Goal: Task Accomplishment & Management: Use online tool/utility

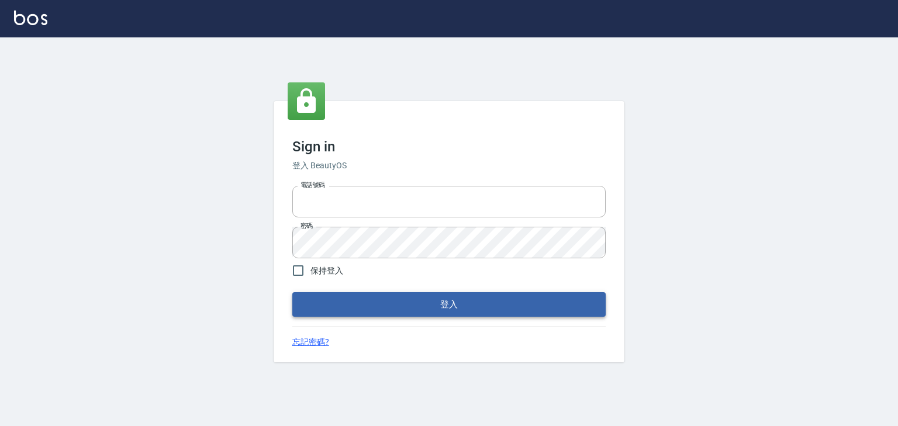
type input "0952331713"
click at [399, 306] on button "登入" at bounding box center [448, 304] width 313 height 25
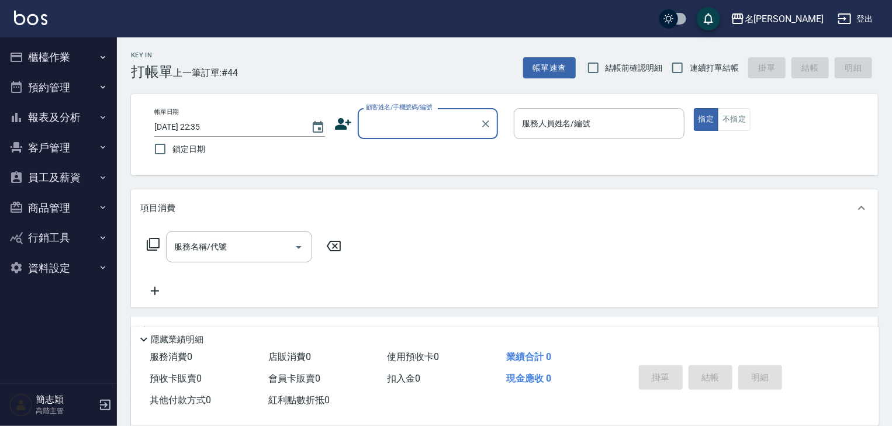
click at [745, 20] on icon "button" at bounding box center [738, 19] width 14 height 14
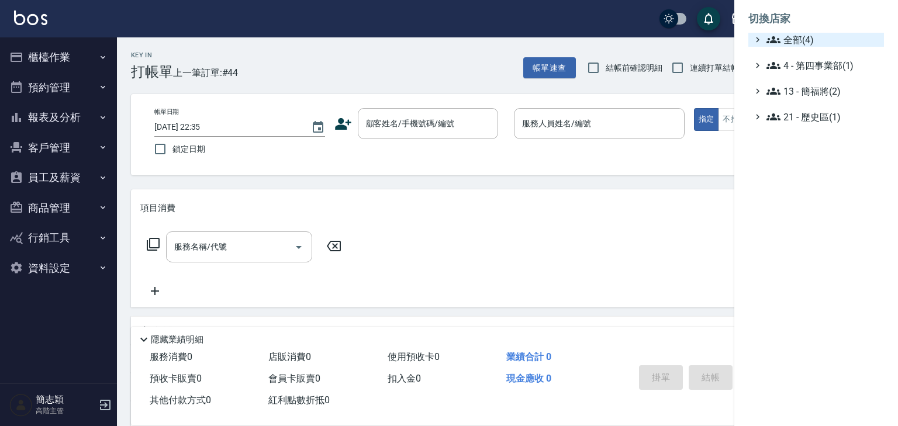
click at [767, 39] on icon at bounding box center [773, 40] width 14 height 14
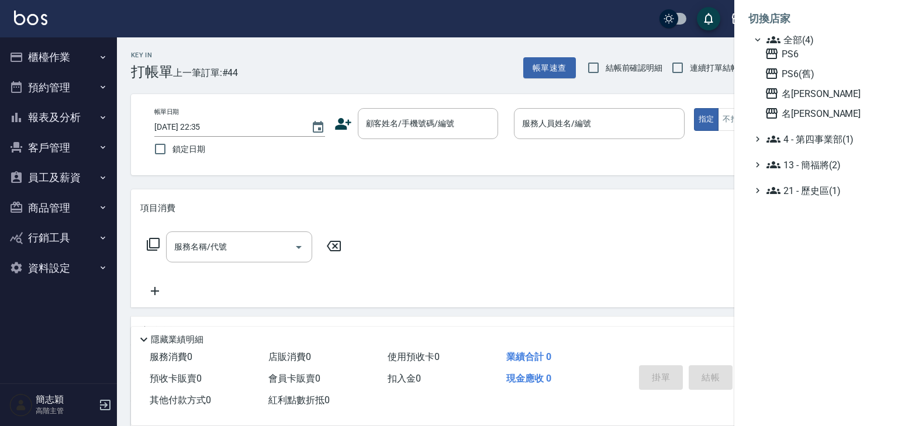
click at [766, 46] on icon at bounding box center [773, 40] width 14 height 14
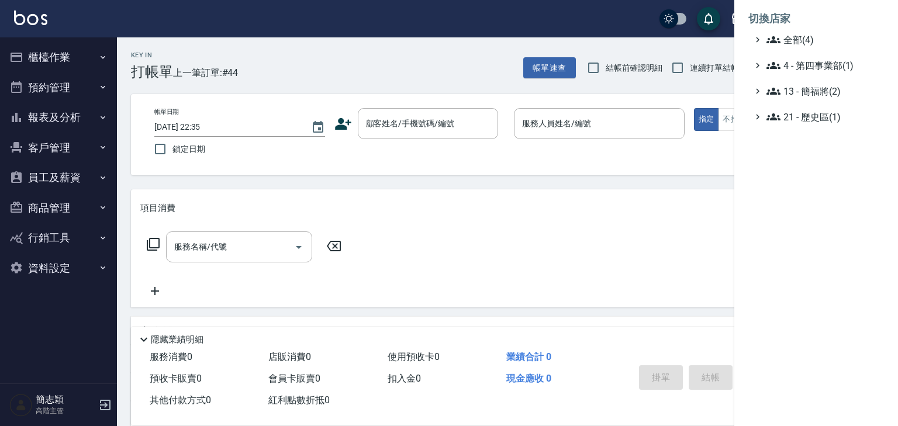
click at [778, 40] on icon at bounding box center [773, 39] width 14 height 7
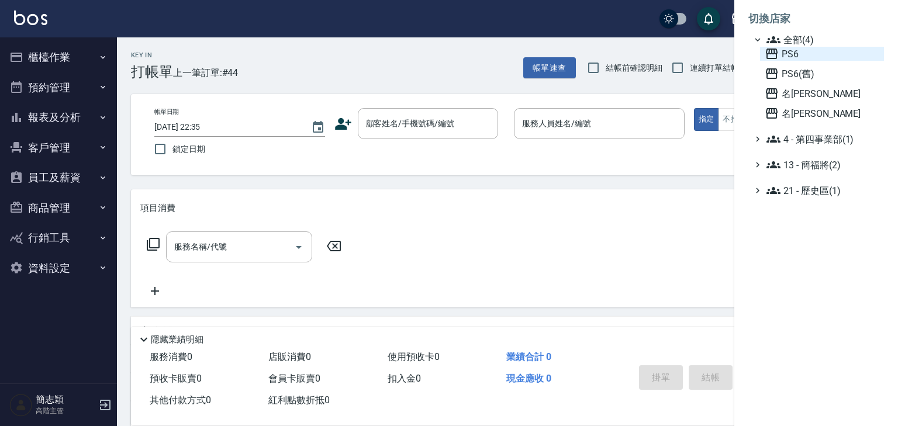
click at [772, 53] on icon at bounding box center [772, 54] width 14 height 14
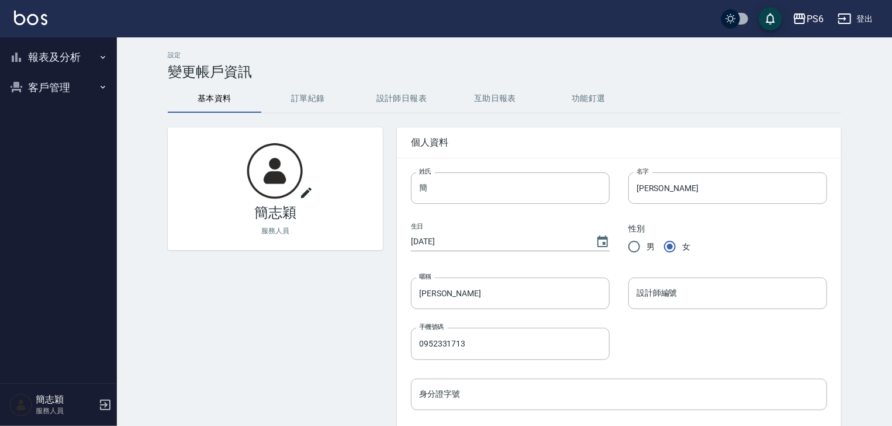
click at [100, 55] on icon "button" at bounding box center [102, 57] width 9 height 9
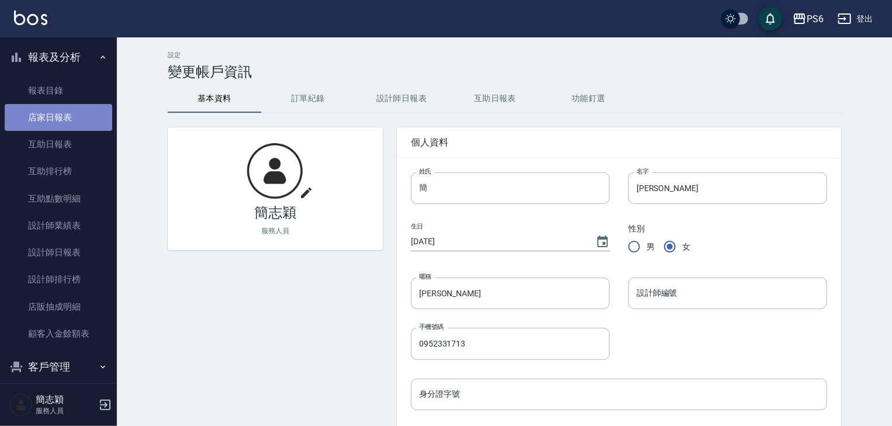
click at [67, 115] on link "店家日報表" at bounding box center [59, 117] width 108 height 27
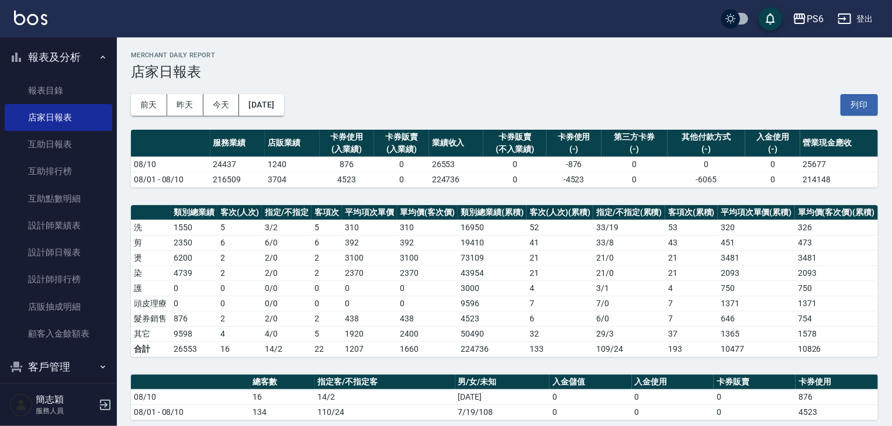
click at [797, 15] on icon "button" at bounding box center [800, 19] width 14 height 14
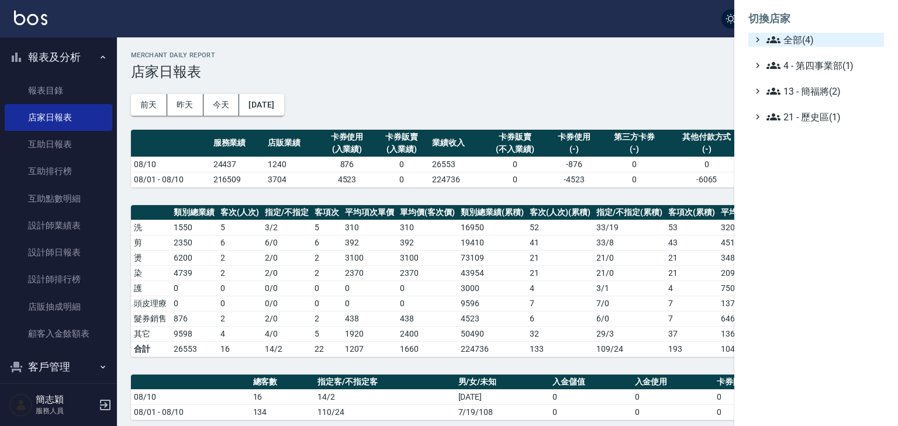
click at [777, 39] on icon at bounding box center [773, 39] width 14 height 7
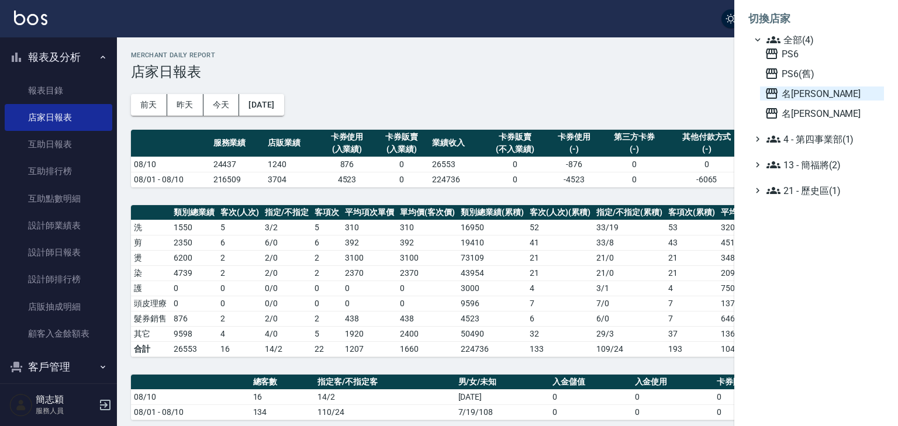
click at [769, 93] on icon at bounding box center [772, 93] width 12 height 11
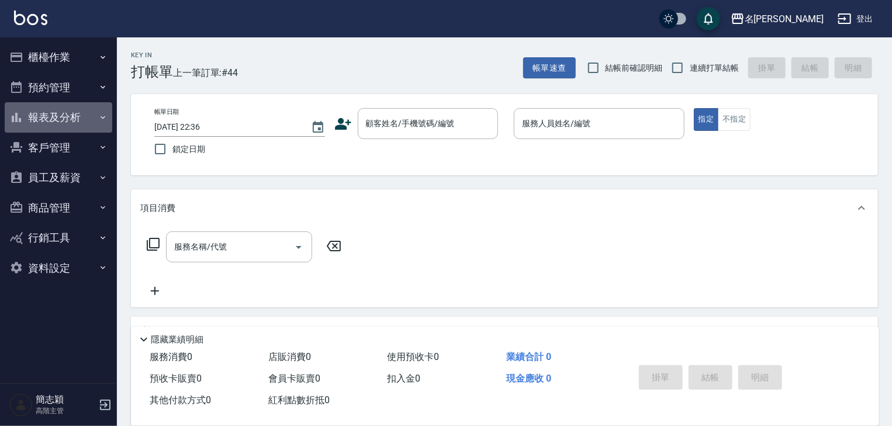
click at [99, 117] on icon "button" at bounding box center [102, 117] width 9 height 9
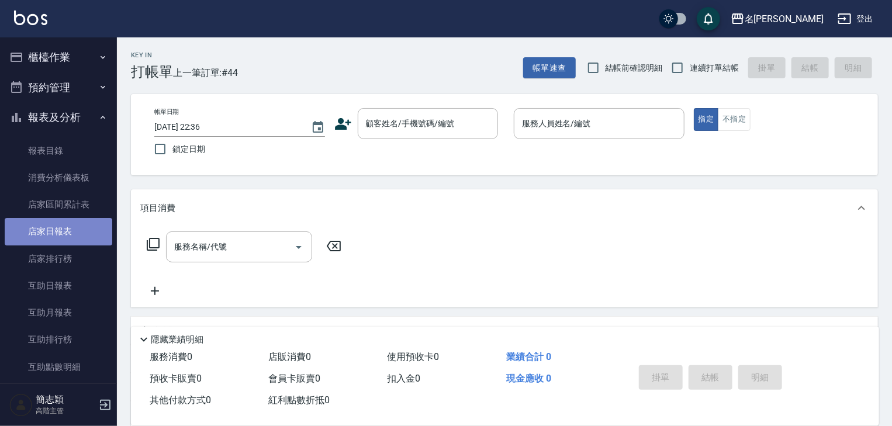
click at [65, 225] on link "店家日報表" at bounding box center [59, 231] width 108 height 27
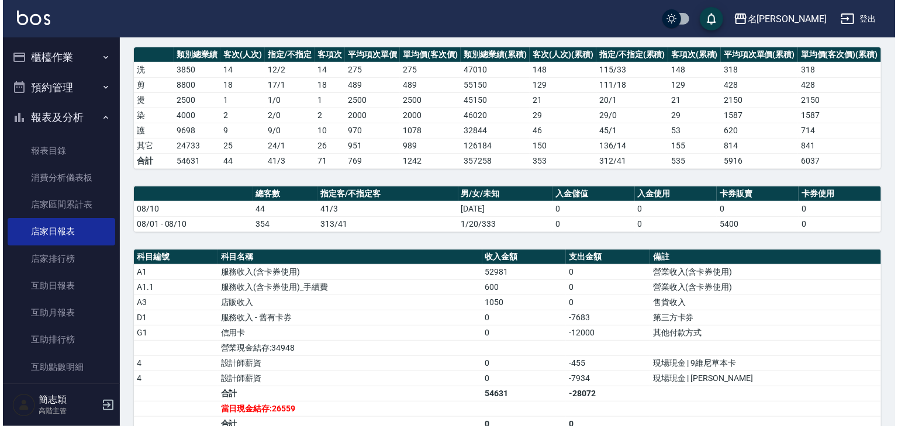
scroll to position [32, 0]
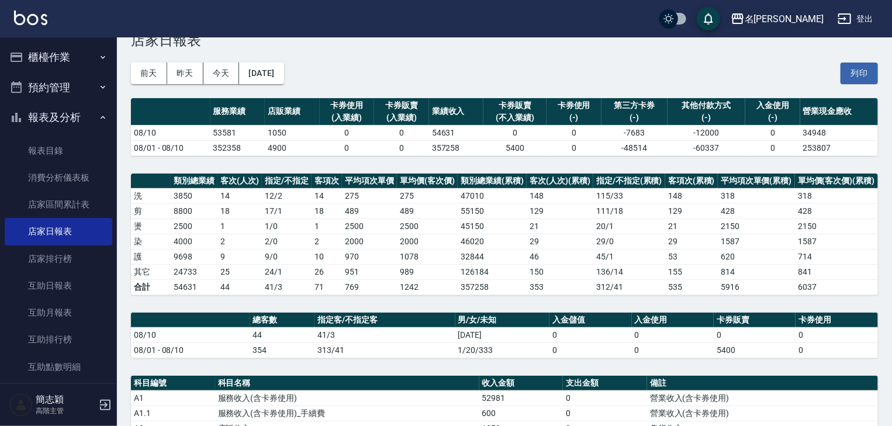
click at [744, 16] on icon "button" at bounding box center [738, 18] width 12 height 11
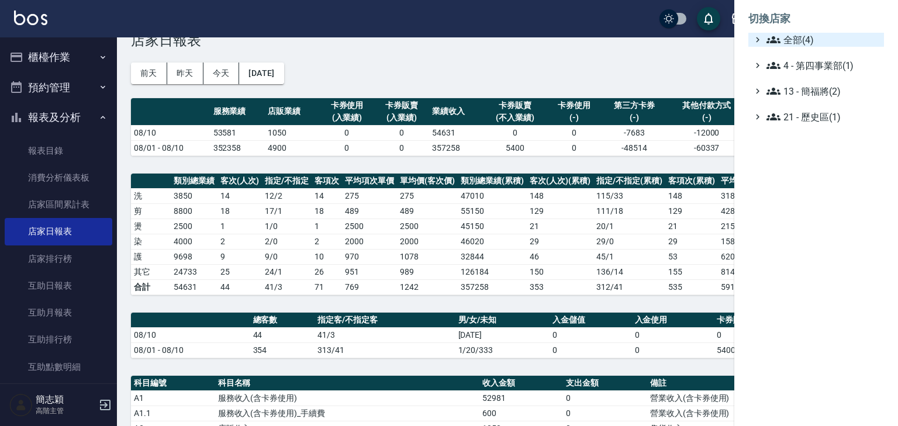
click at [774, 37] on icon at bounding box center [773, 39] width 14 height 7
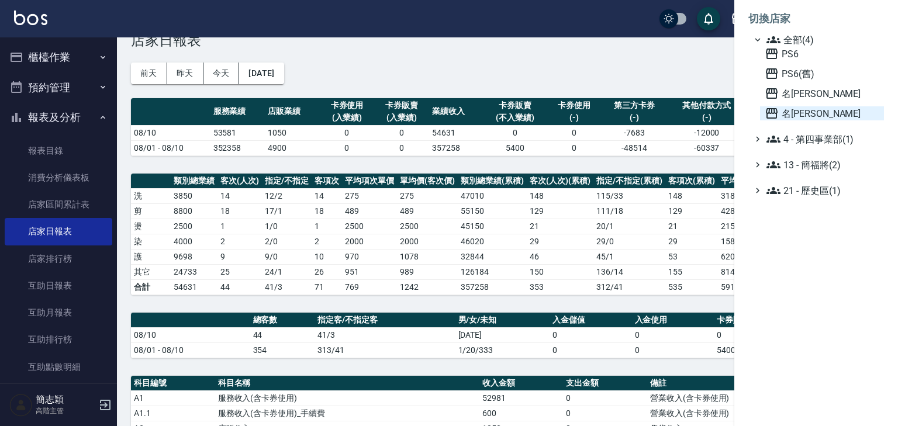
click at [774, 114] on icon at bounding box center [772, 113] width 14 height 14
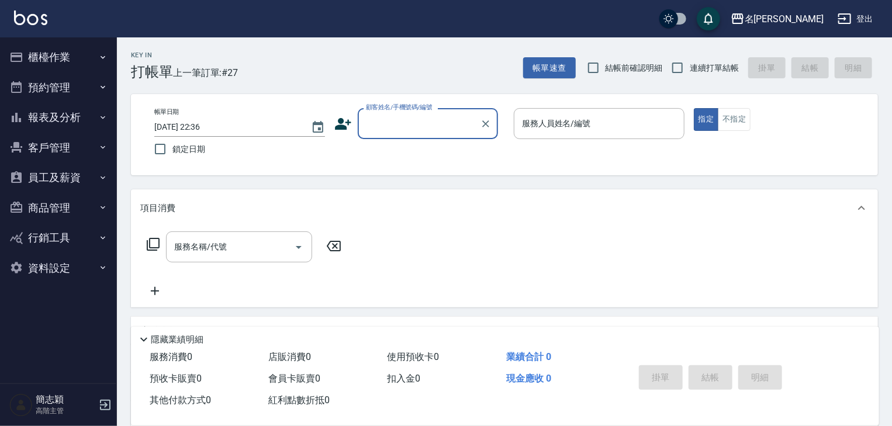
click at [103, 117] on icon "button" at bounding box center [103, 117] width 5 height 3
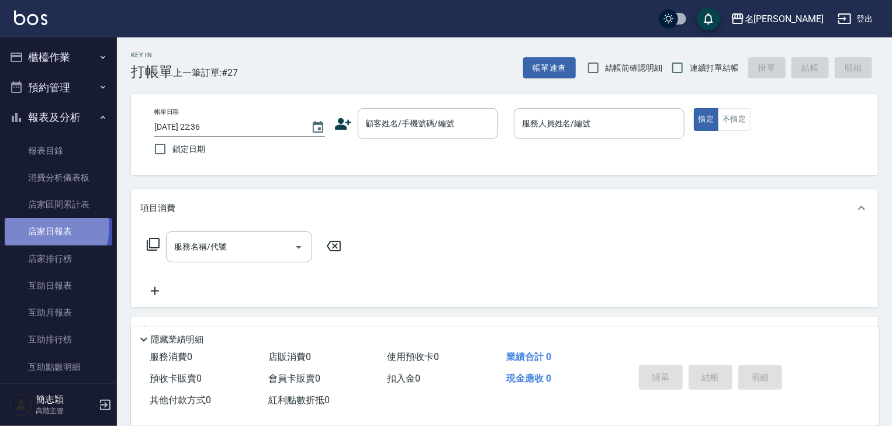
click at [49, 227] on link "店家日報表" at bounding box center [59, 231] width 108 height 27
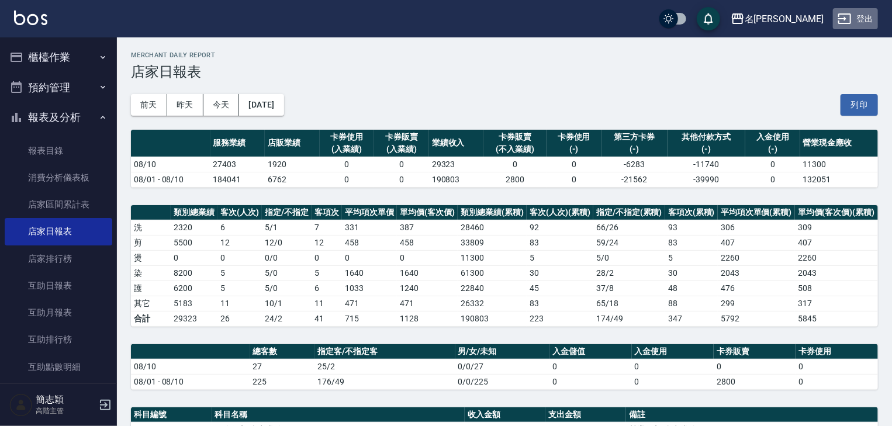
click at [856, 17] on button "登出" at bounding box center [855, 19] width 45 height 22
